Goal: Task Accomplishment & Management: Use online tool/utility

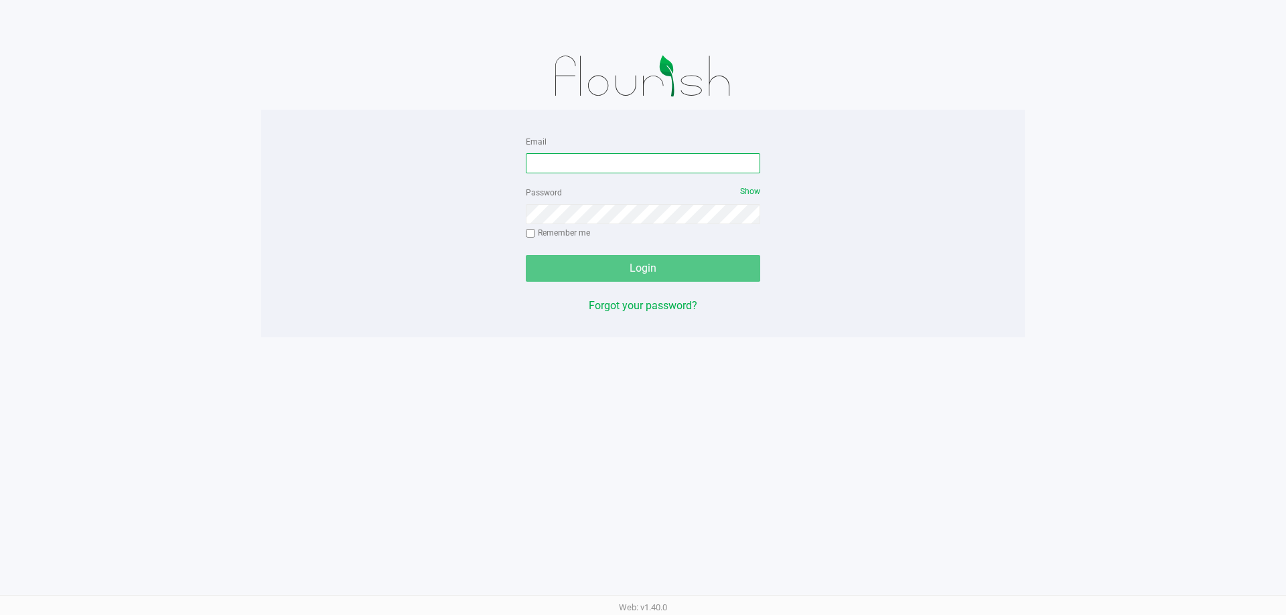
click at [652, 161] on input "Email" at bounding box center [643, 163] width 234 height 20
type input "[PERSON_NAME][EMAIL_ADDRESS][DOMAIN_NAME]"
click at [526, 255] on button "Login" at bounding box center [643, 268] width 234 height 27
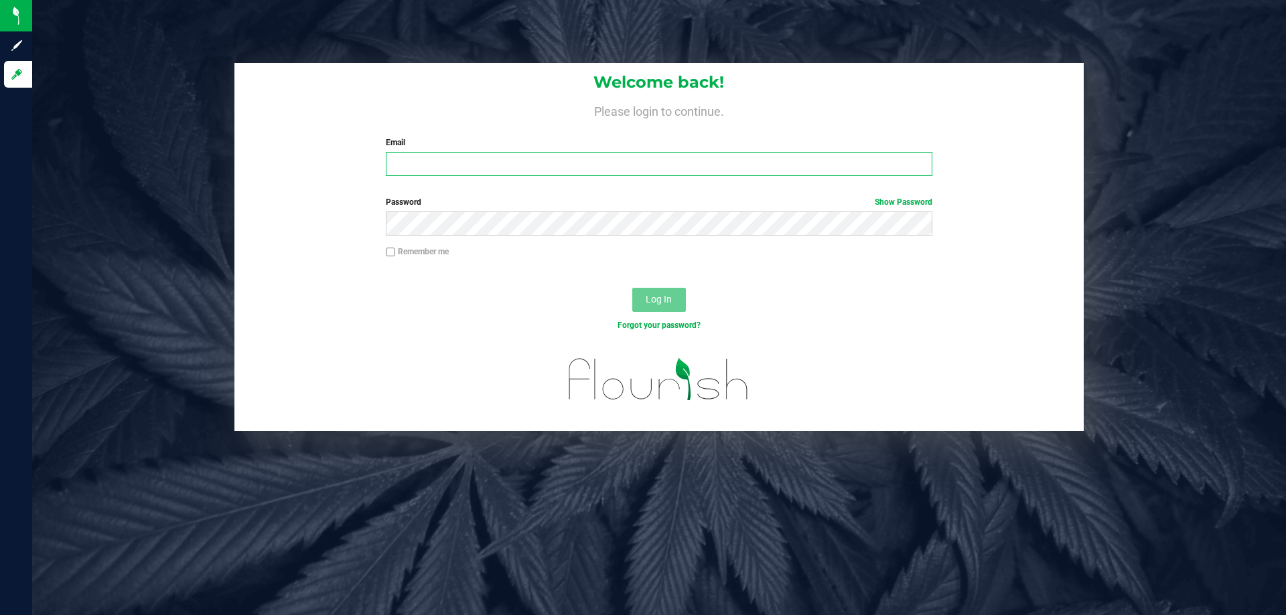
click at [500, 174] on input "Email" at bounding box center [659, 164] width 546 height 24
type input "[PERSON_NAME][EMAIL_ADDRESS][DOMAIN_NAME]"
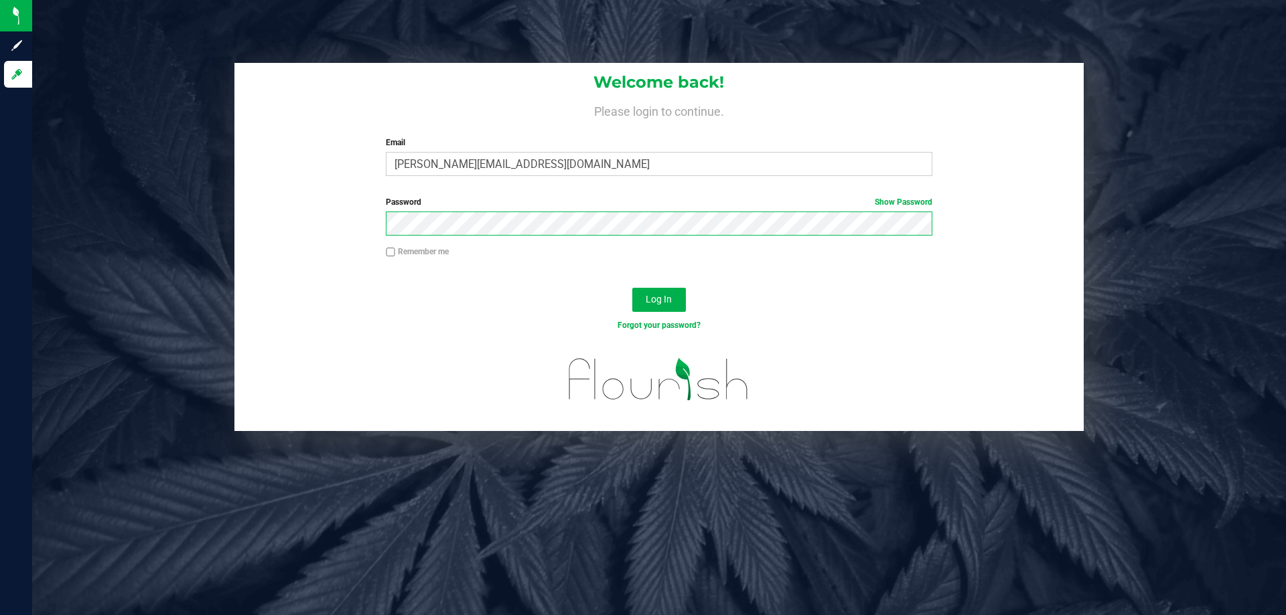
click at [632, 288] on button "Log In" at bounding box center [659, 300] width 54 height 24
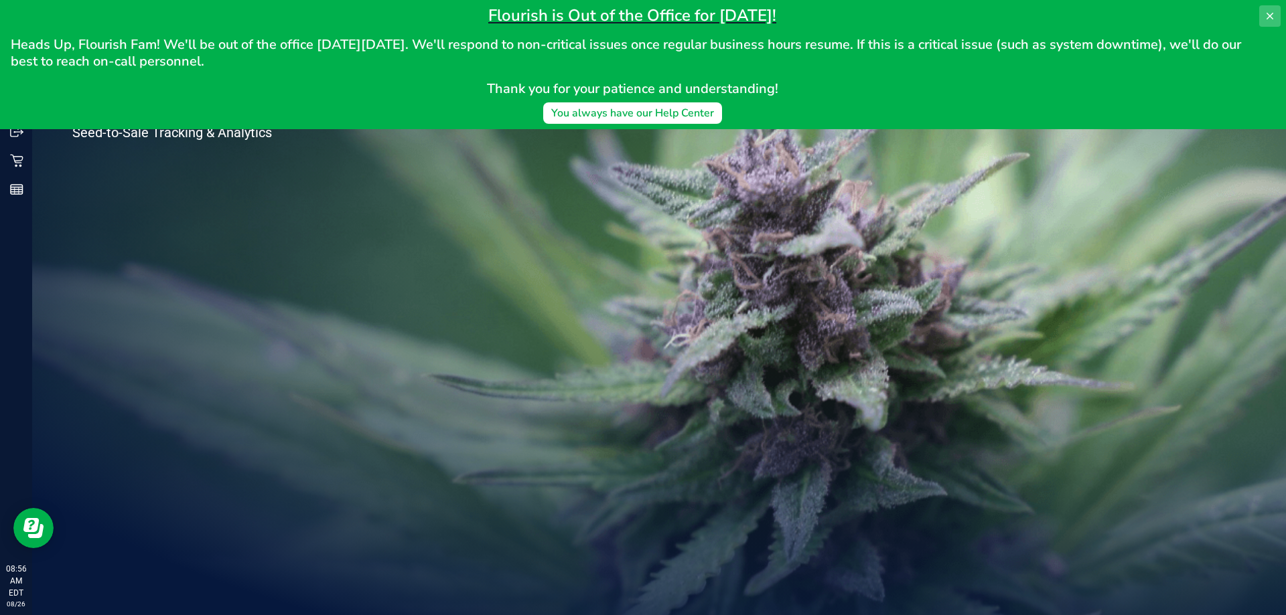
click at [1270, 18] on icon at bounding box center [1269, 16] width 11 height 11
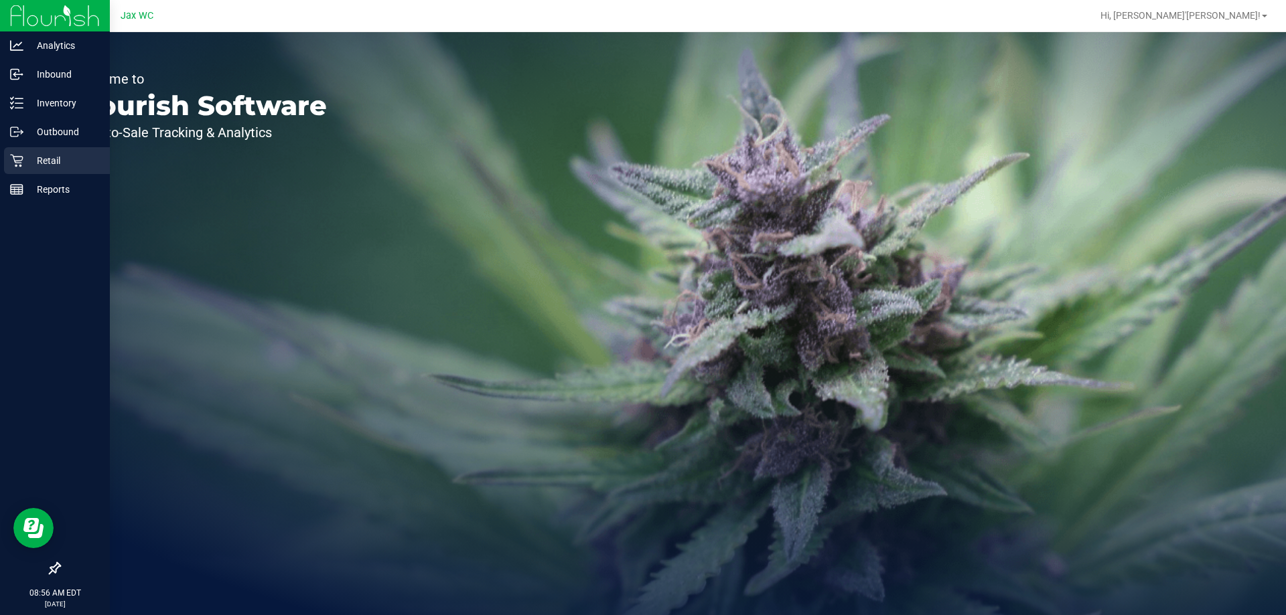
click at [14, 154] on icon at bounding box center [16, 160] width 13 height 13
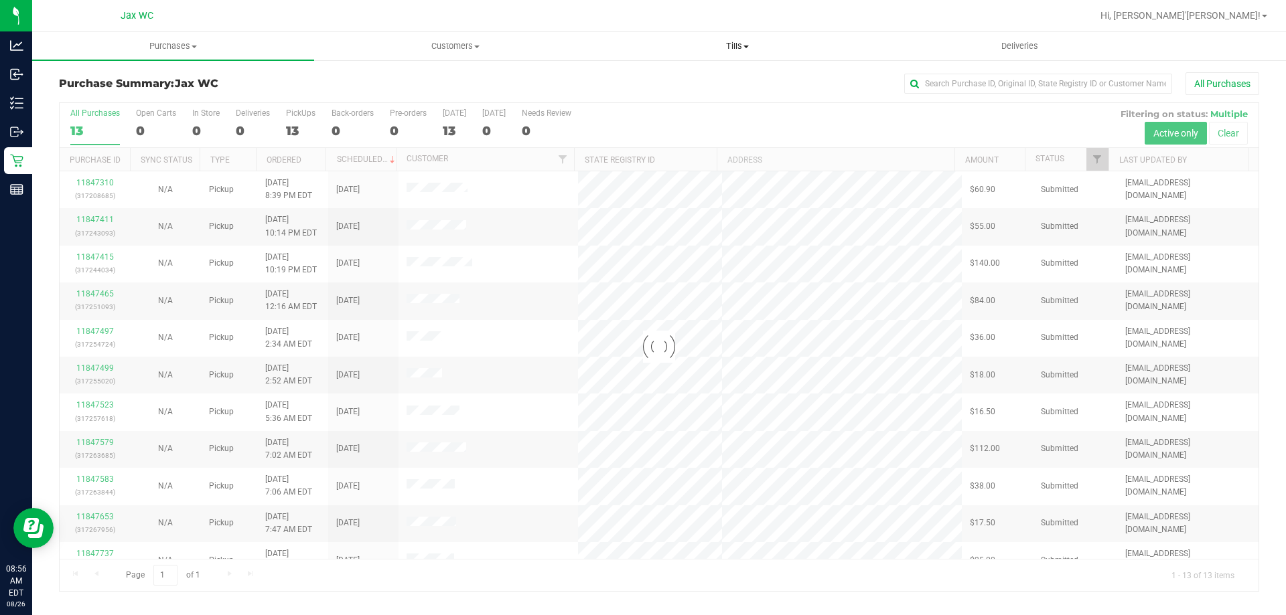
click at [734, 44] on span "Tills" at bounding box center [737, 46] width 281 height 12
click at [702, 82] on li "Manage tills" at bounding box center [737, 81] width 282 height 16
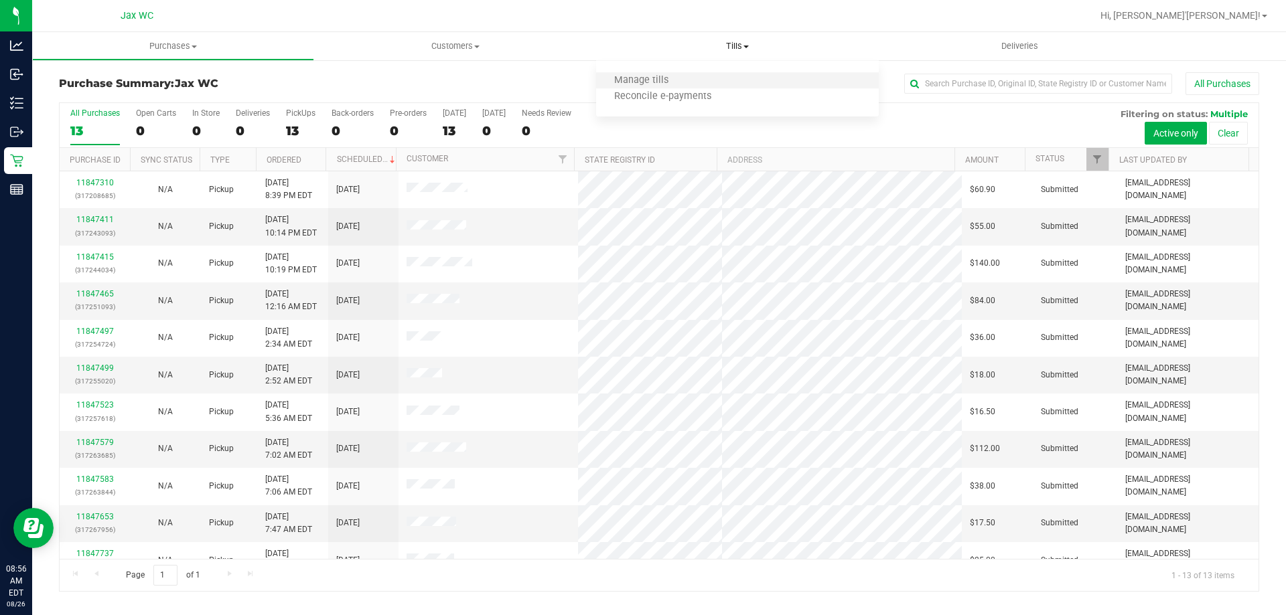
click at [702, 82] on li "Manage tills" at bounding box center [737, 81] width 282 height 16
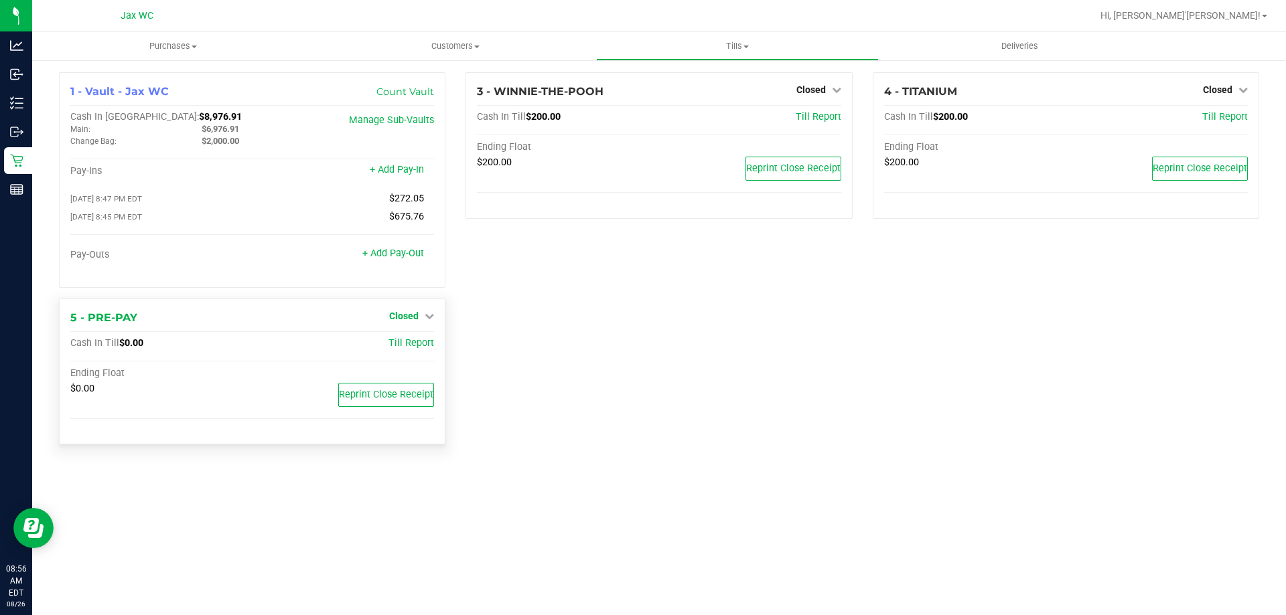
click at [421, 321] on link "Closed" at bounding box center [411, 316] width 45 height 11
click at [415, 344] on link "Open Till" at bounding box center [403, 343] width 35 height 11
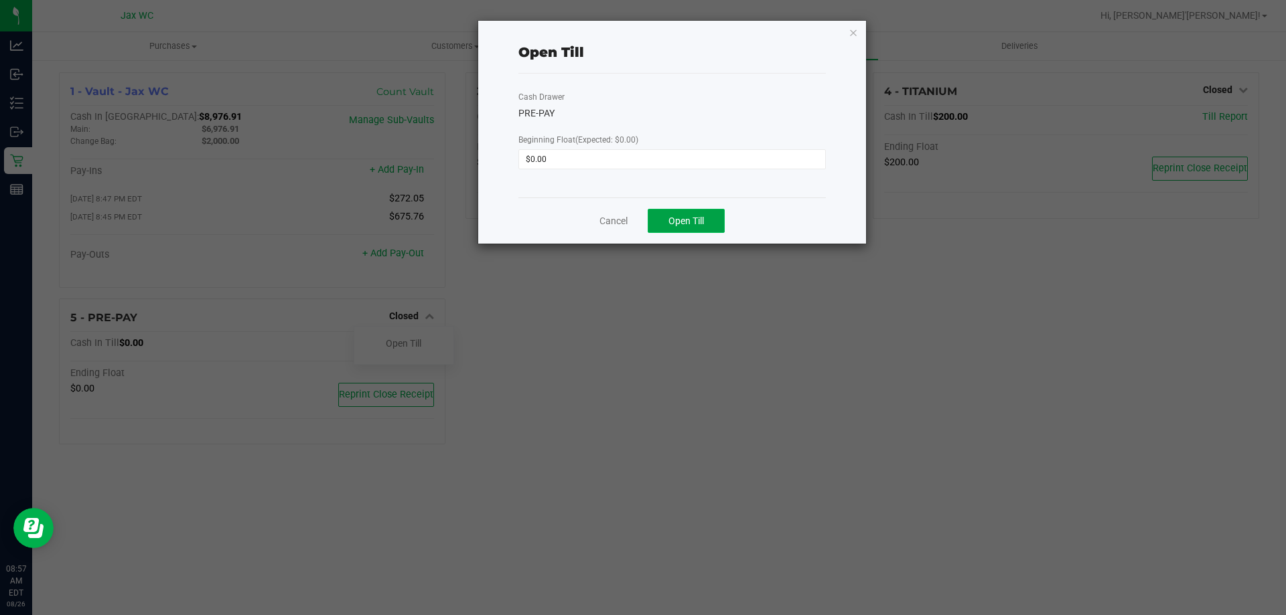
click at [690, 223] on span "Open Till" at bounding box center [685, 221] width 35 height 11
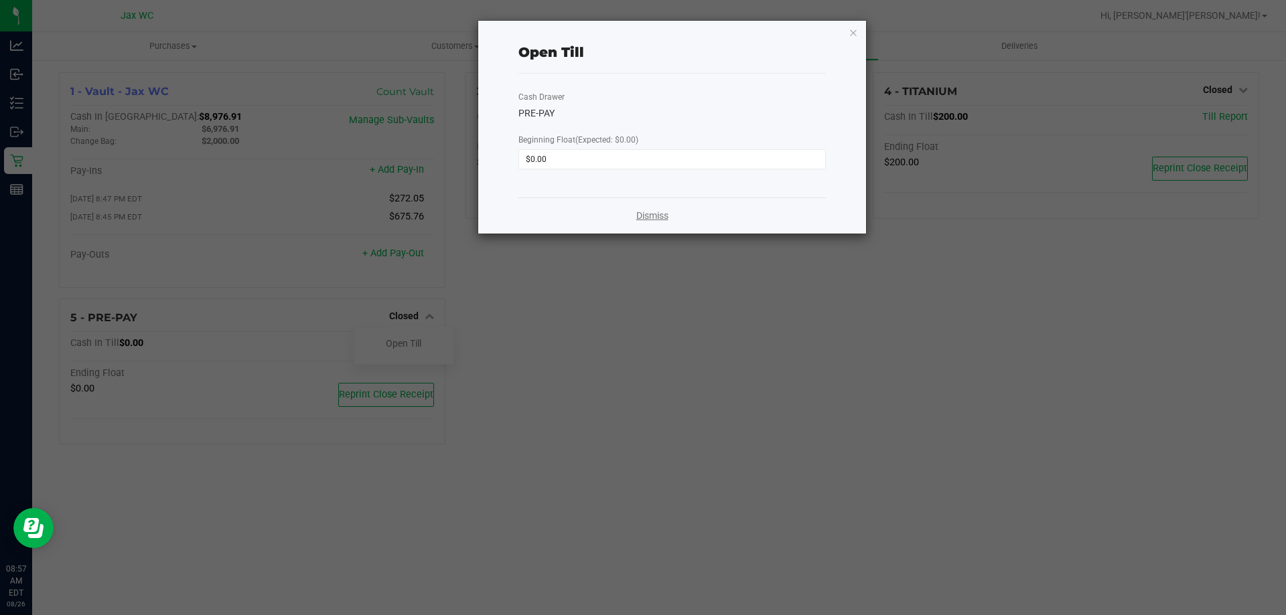
click at [654, 214] on link "Dismiss" at bounding box center [652, 216] width 32 height 14
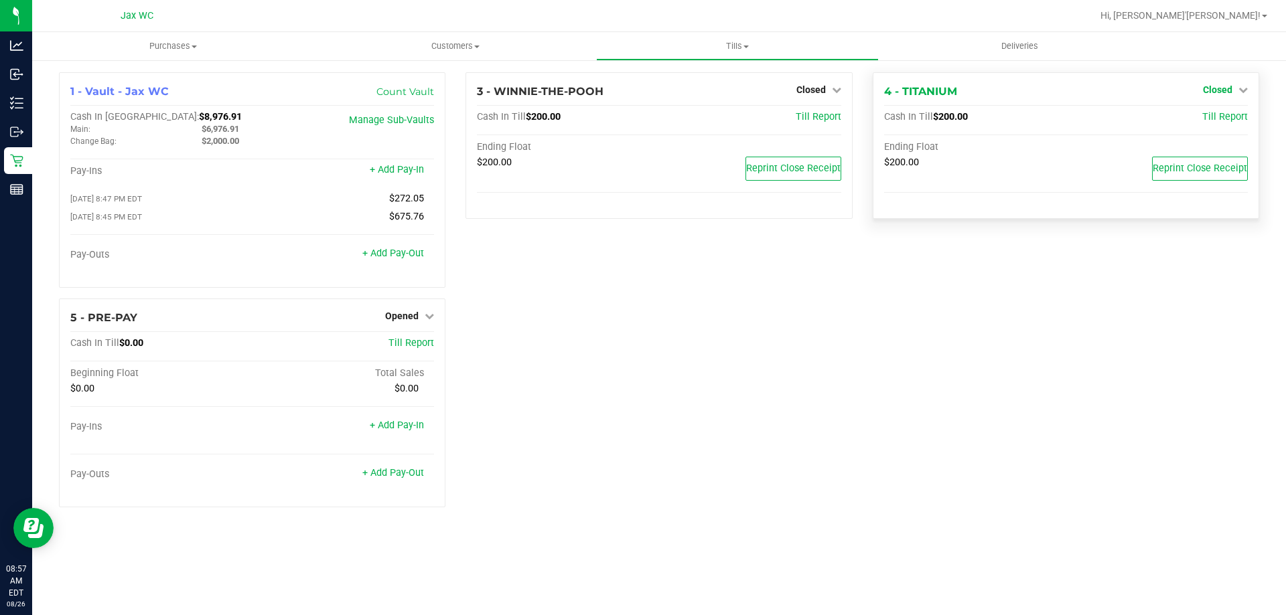
click at [1221, 86] on span "Closed" at bounding box center [1217, 89] width 29 height 11
click at [1211, 113] on link "Open Till" at bounding box center [1216, 117] width 35 height 11
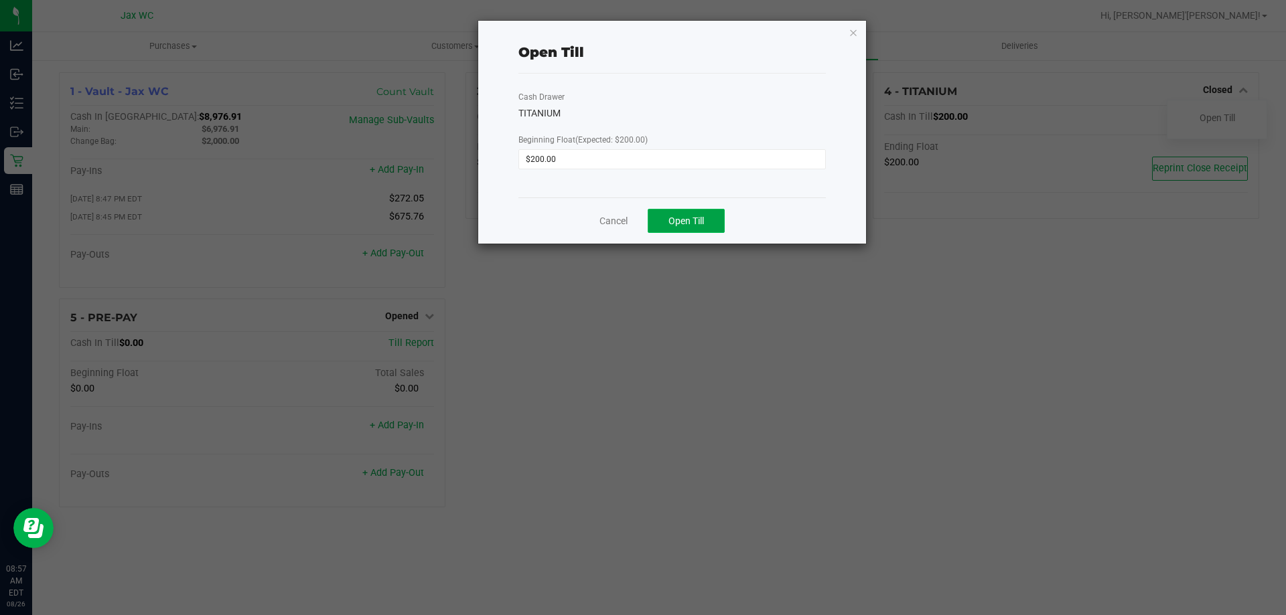
click at [694, 221] on span "Open Till" at bounding box center [685, 221] width 35 height 11
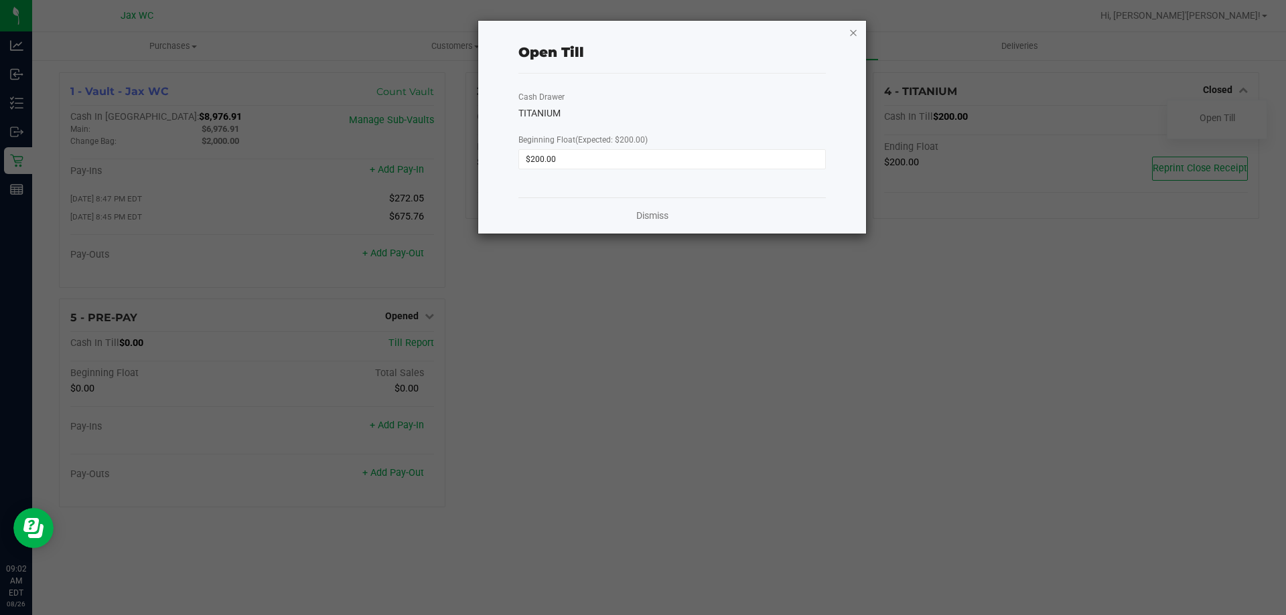
click at [852, 37] on icon "button" at bounding box center [852, 32] width 9 height 16
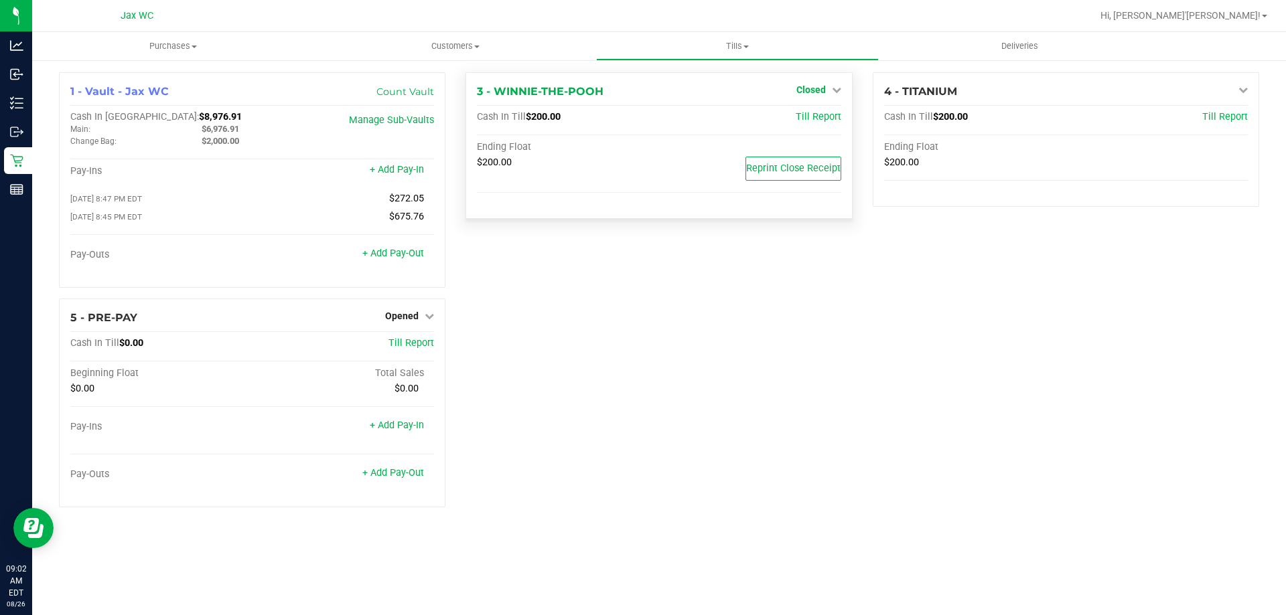
click at [818, 86] on span "Closed" at bounding box center [810, 89] width 29 height 11
click at [812, 119] on link "Open Till" at bounding box center [810, 117] width 35 height 11
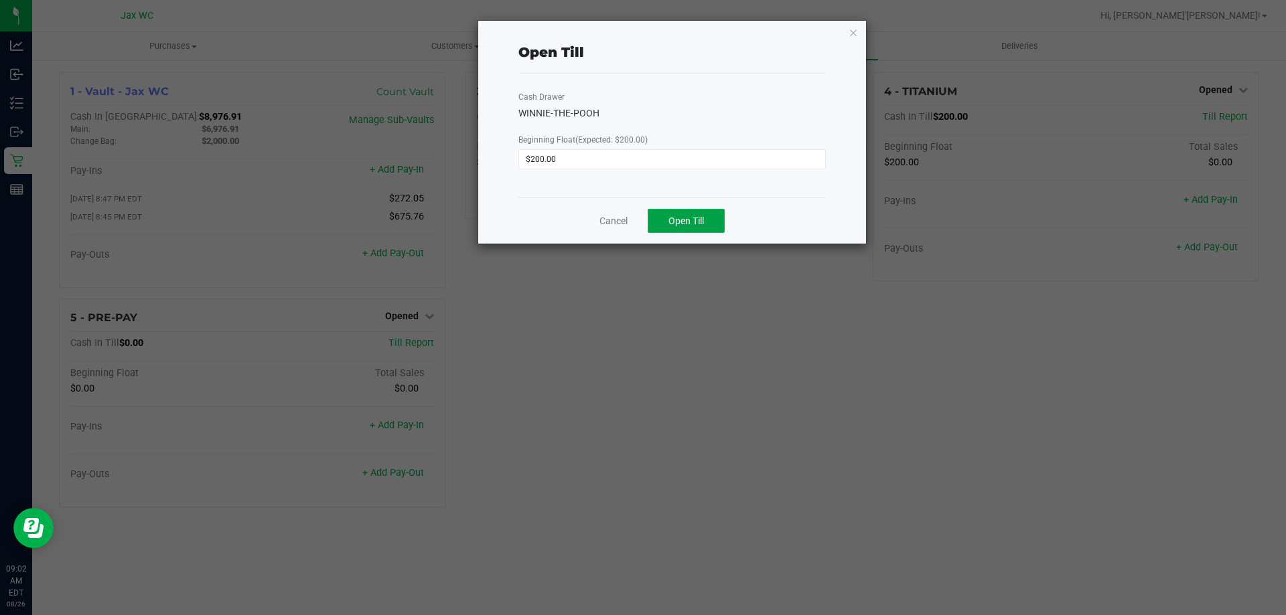
click at [711, 222] on button "Open Till" at bounding box center [686, 221] width 77 height 24
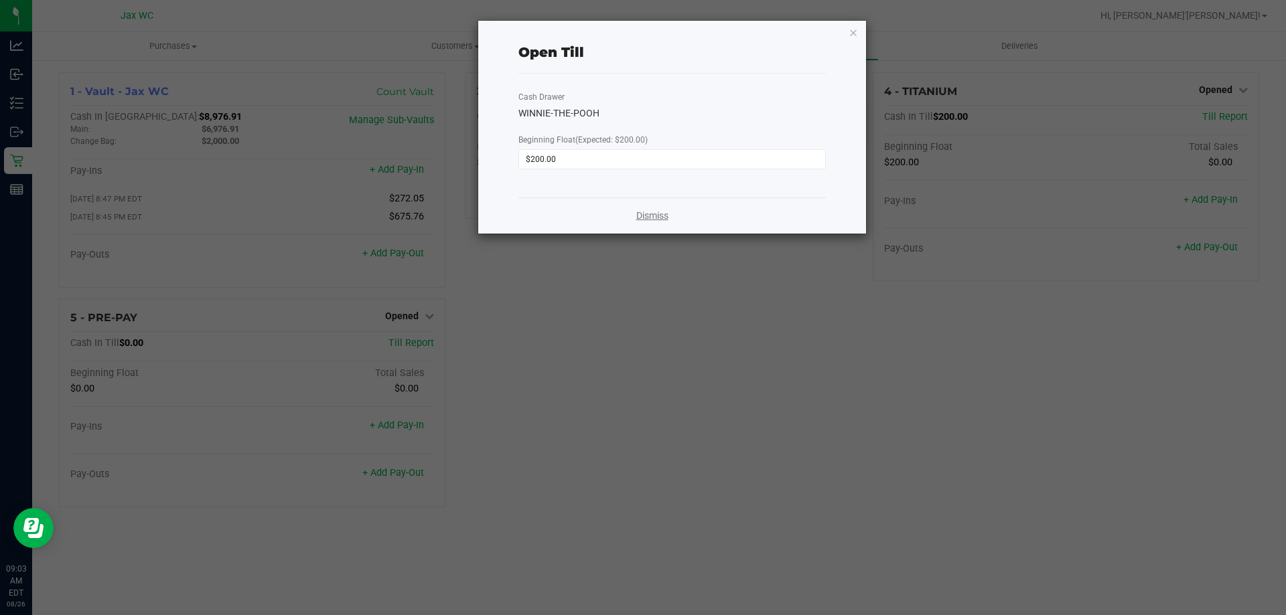
click at [647, 221] on link "Dismiss" at bounding box center [652, 216] width 32 height 14
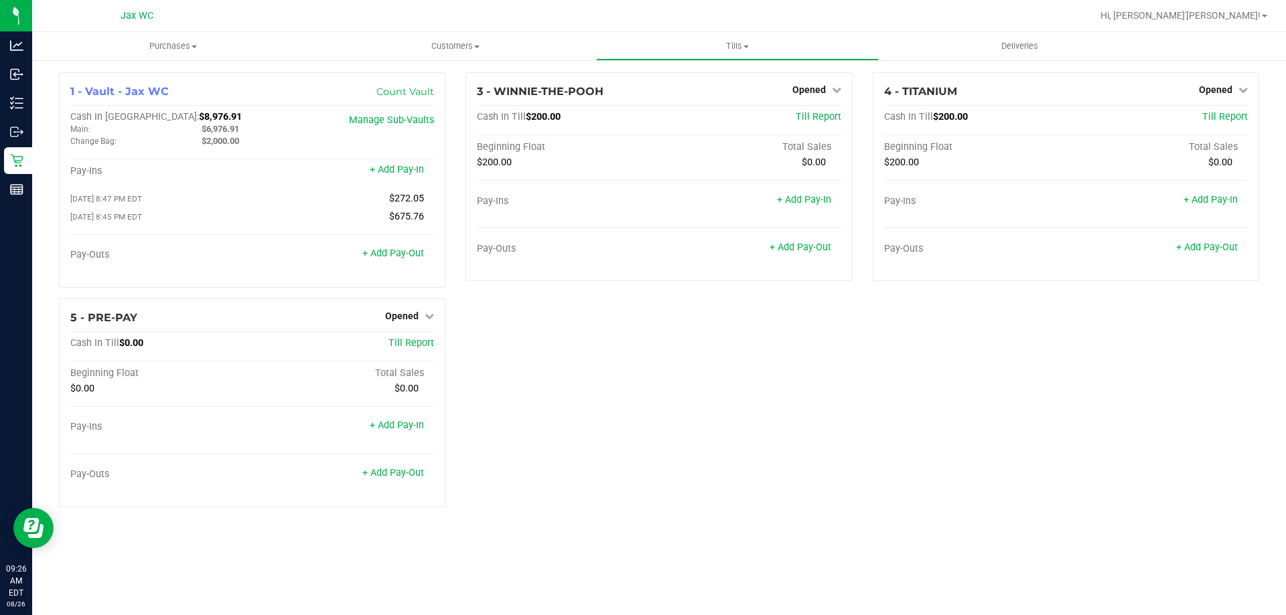
click at [992, 446] on div "1 - Vault - Jax WC Count Vault Cash In Vault: $8,976.91 Main: $6,976.91 Change …" at bounding box center [659, 295] width 1220 height 446
